Goal: Task Accomplishment & Management: Use online tool/utility

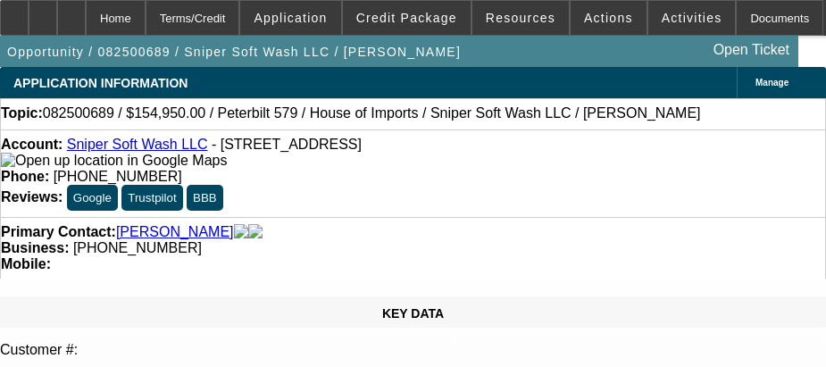
select select "3"
select select "0"
select select "2"
select select "0"
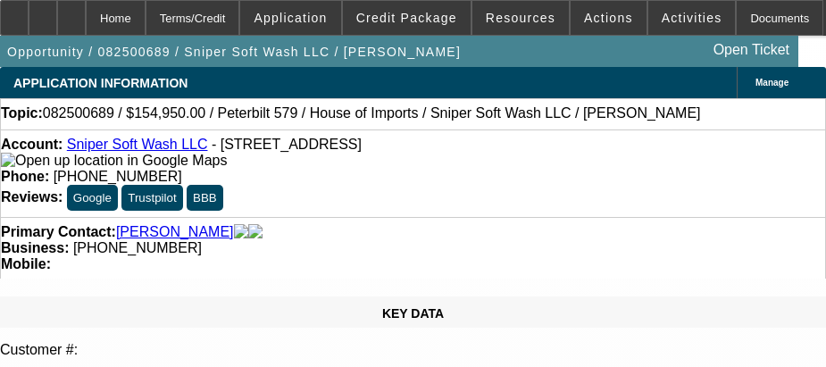
select select "6"
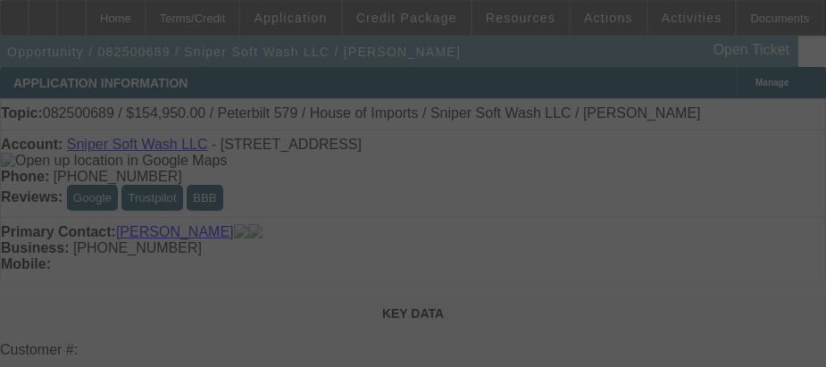
select select "3"
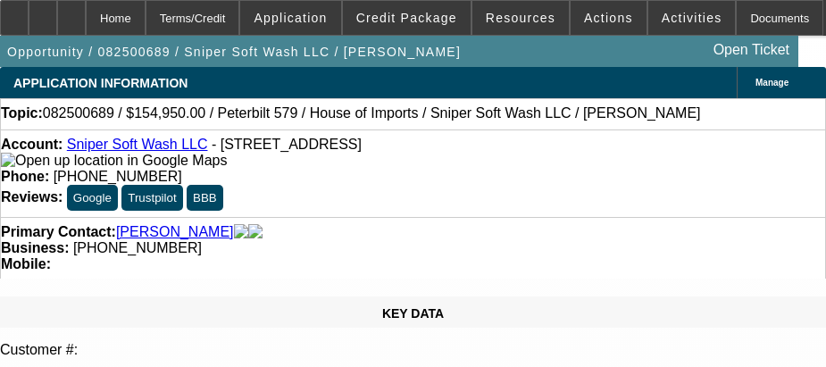
select select "0"
select select "2"
select select "0"
select select "6"
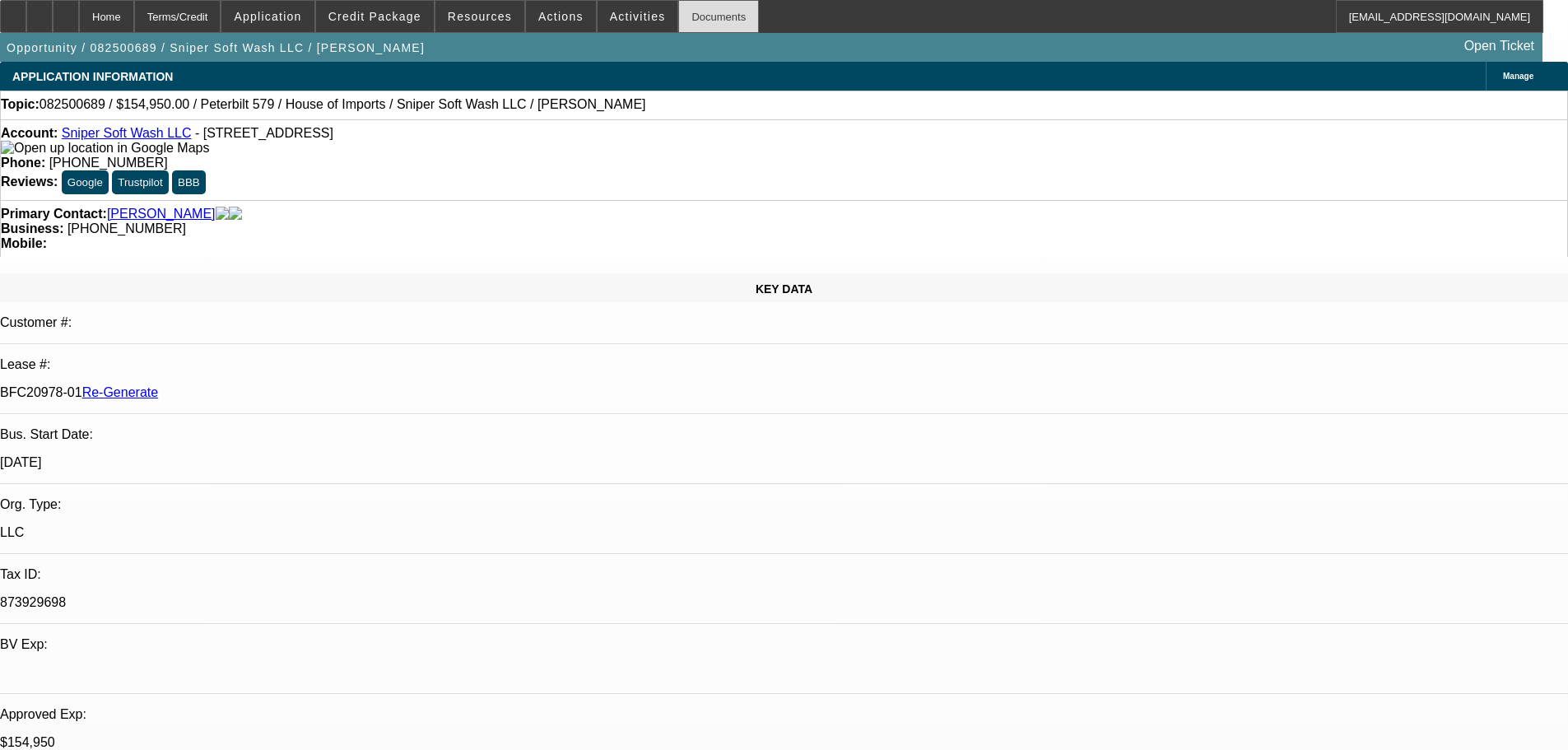
scroll to position [329, 0]
click at [613, 12] on span "Activities" at bounding box center [638, 17] width 56 height 13
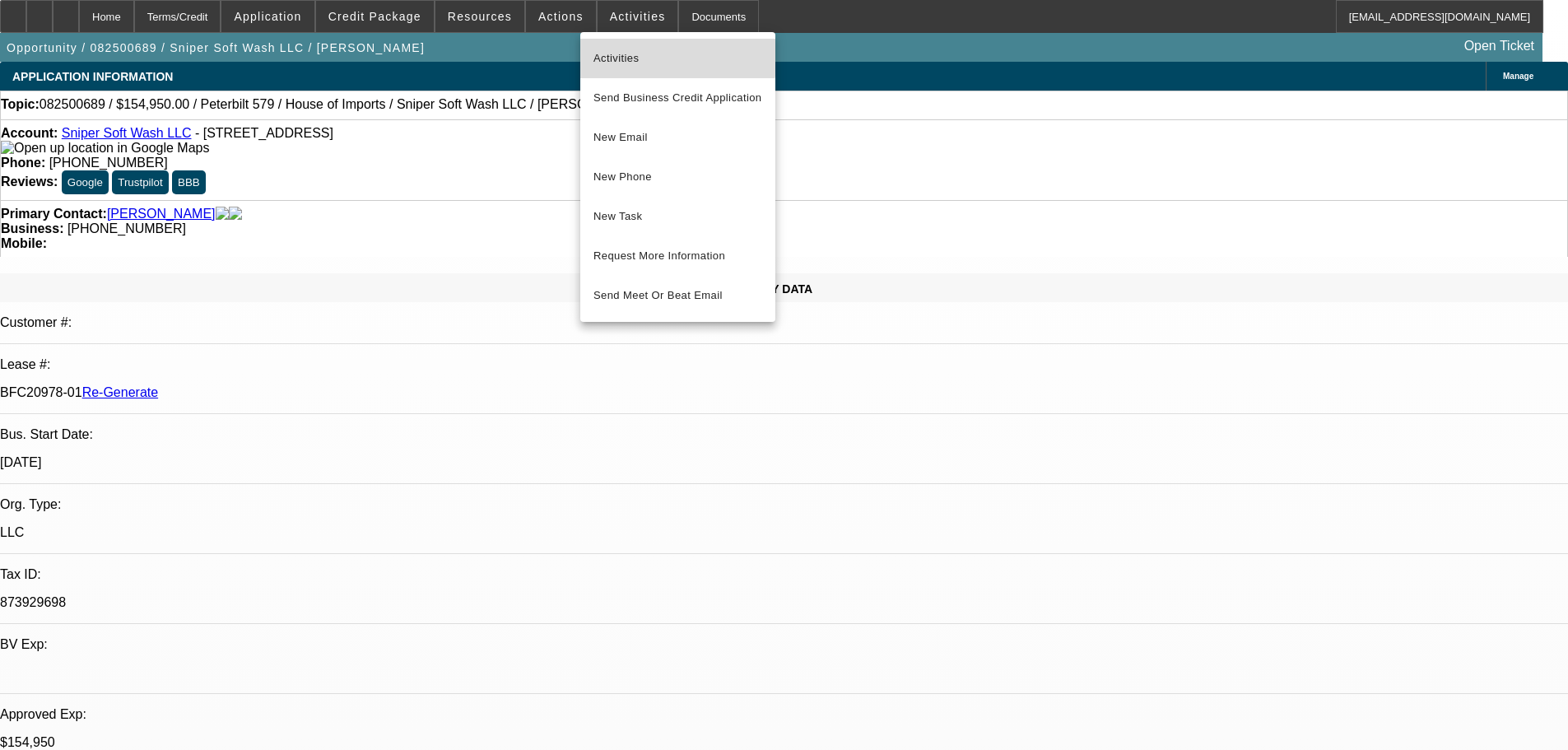
click at [626, 44] on button "Activities" at bounding box center [678, 58] width 195 height 40
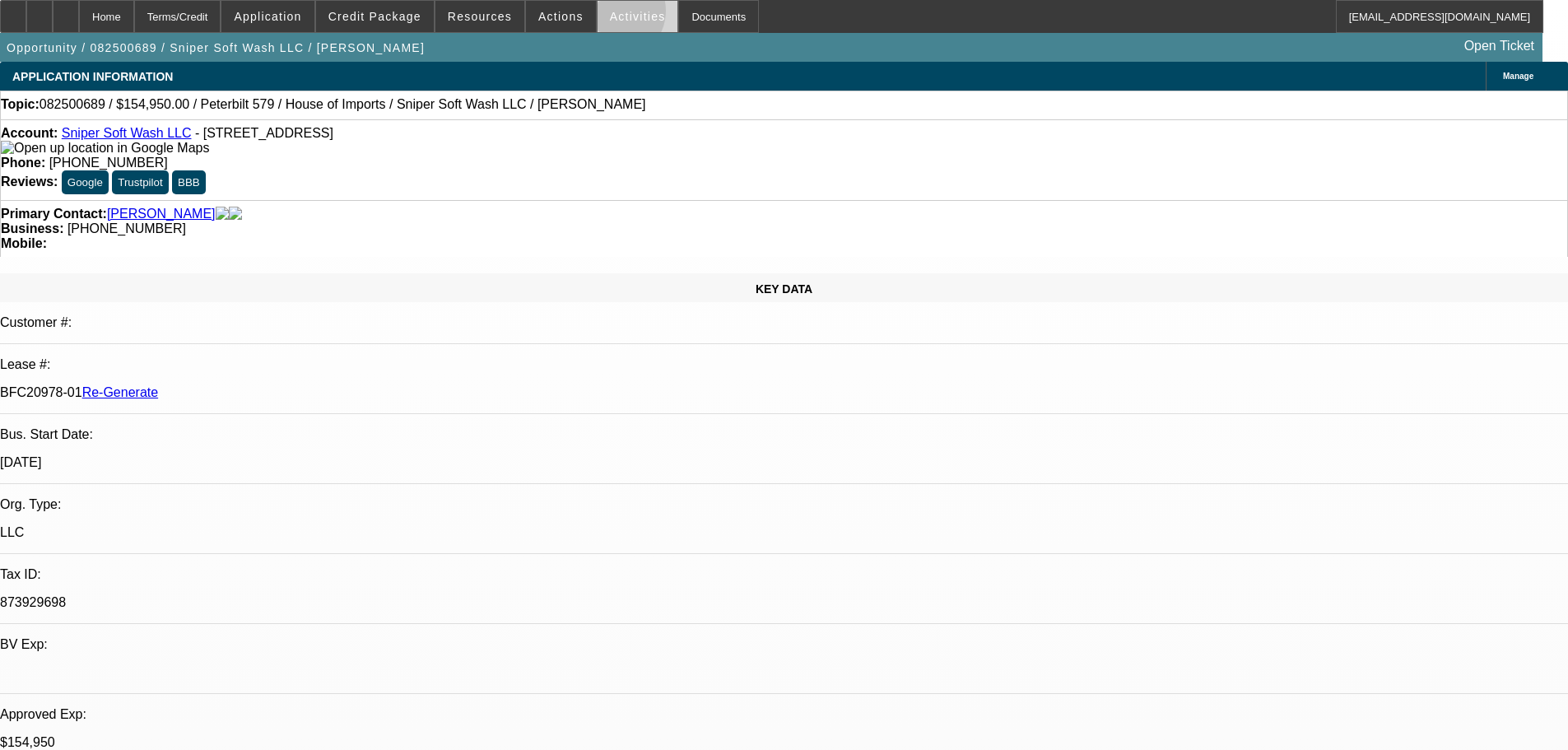
click at [610, 15] on span "Activities" at bounding box center [638, 17] width 56 height 13
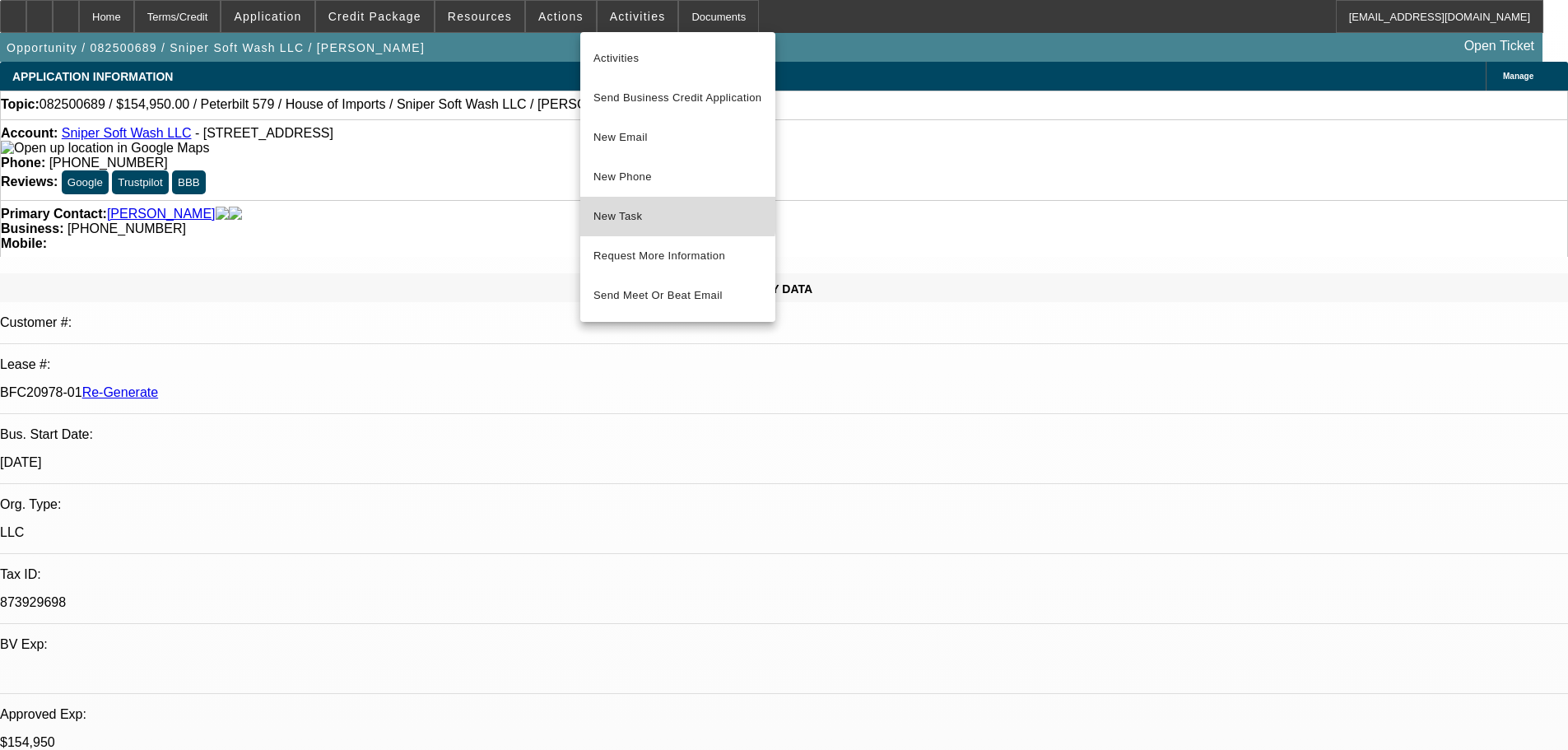
click at [617, 209] on span "New Task" at bounding box center [678, 216] width 169 height 19
